Goal: Transaction & Acquisition: Purchase product/service

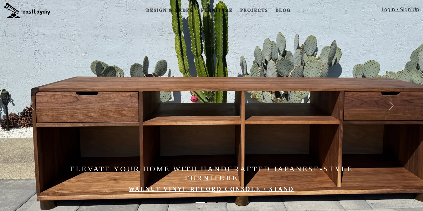
click at [222, 9] on link "Furniture" at bounding box center [216, 11] width 37 height 12
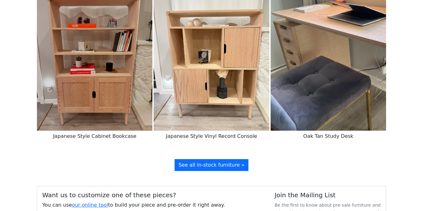
scroll to position [1316, 0]
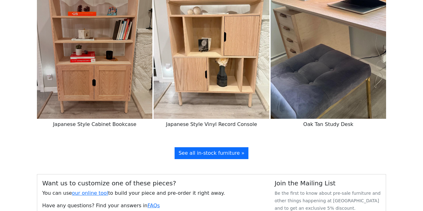
click at [175, 59] on img at bounding box center [211, 46] width 115 height 145
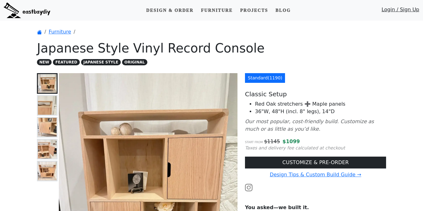
scroll to position [21, 0]
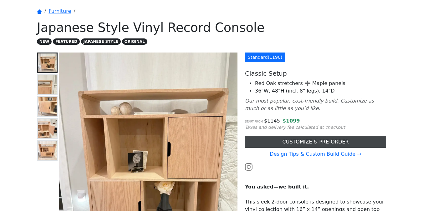
click at [264, 140] on link "CUSTOMIZE & PRE-ORDER" at bounding box center [315, 142] width 141 height 12
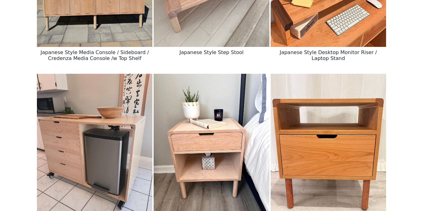
scroll to position [402, 0]
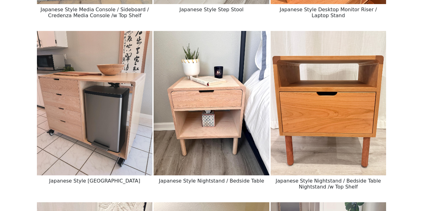
click at [215, 114] on img at bounding box center [211, 103] width 115 height 145
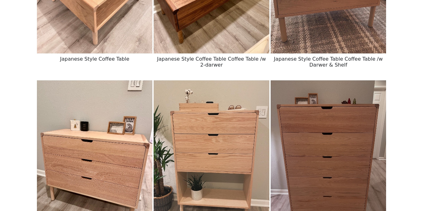
scroll to position [772, 0]
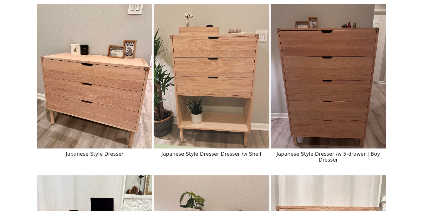
click at [133, 85] on img at bounding box center [94, 76] width 115 height 145
